Goal: Browse casually

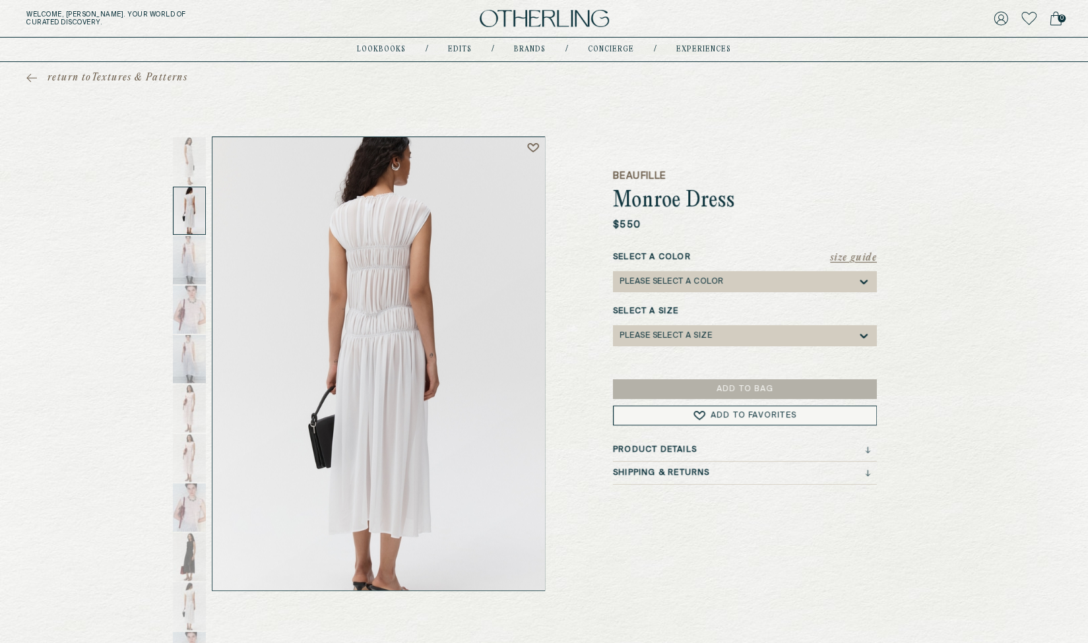
click at [28, 75] on icon at bounding box center [31, 77] width 11 height 9
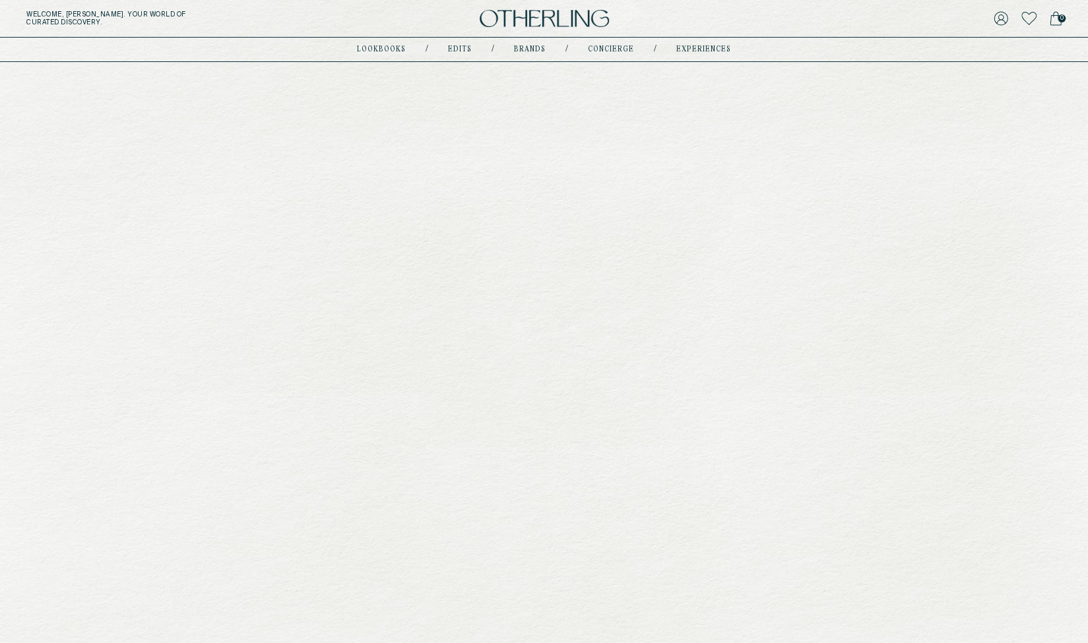
scroll to position [494, 0]
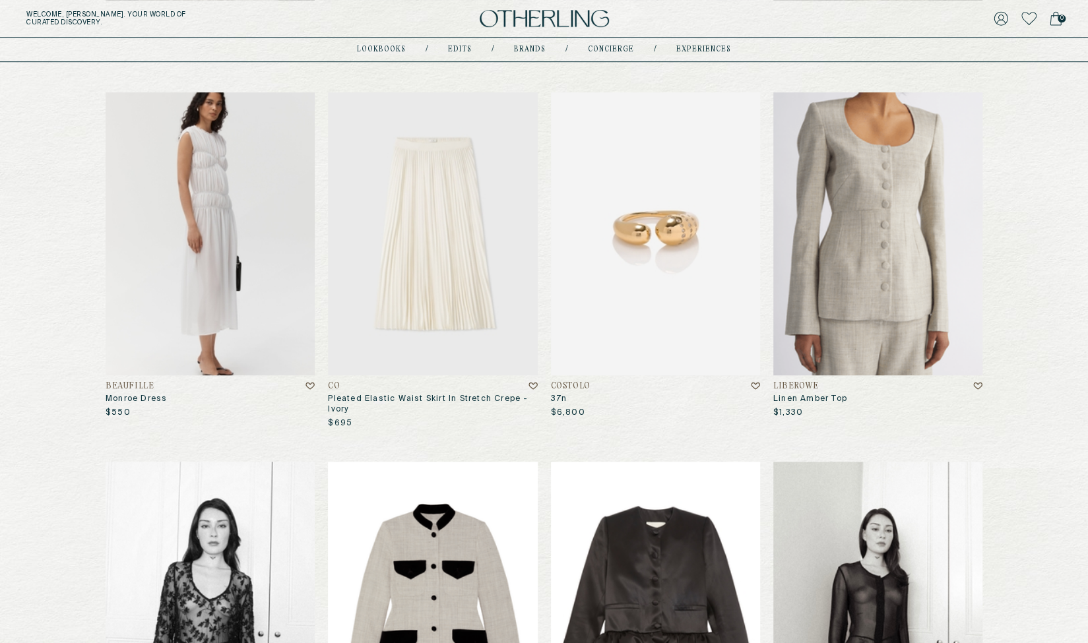
click at [434, 299] on img at bounding box center [432, 233] width 209 height 282
